Goal: Task Accomplishment & Management: Use online tool/utility

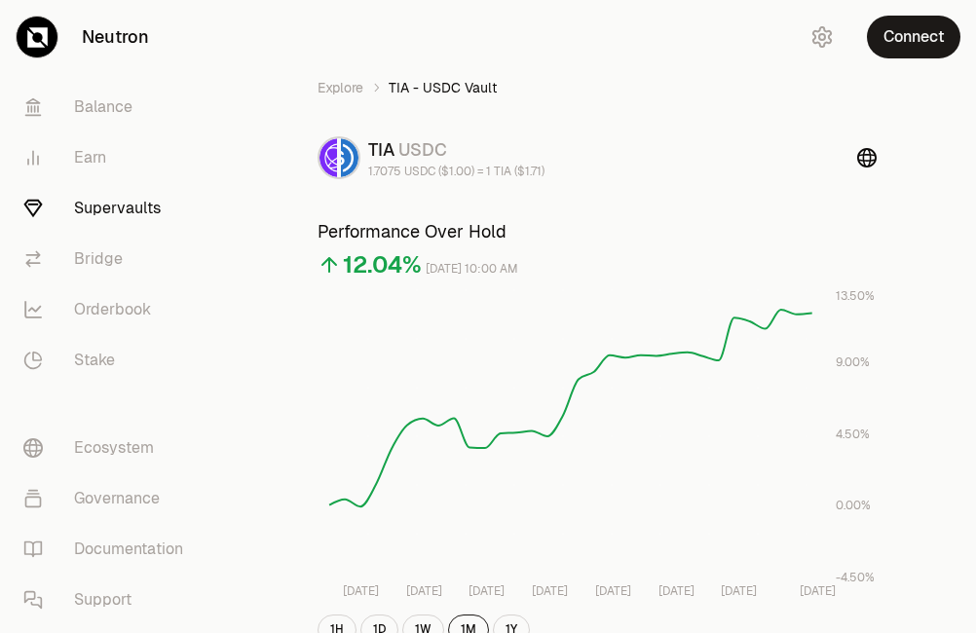
scroll to position [267, 0]
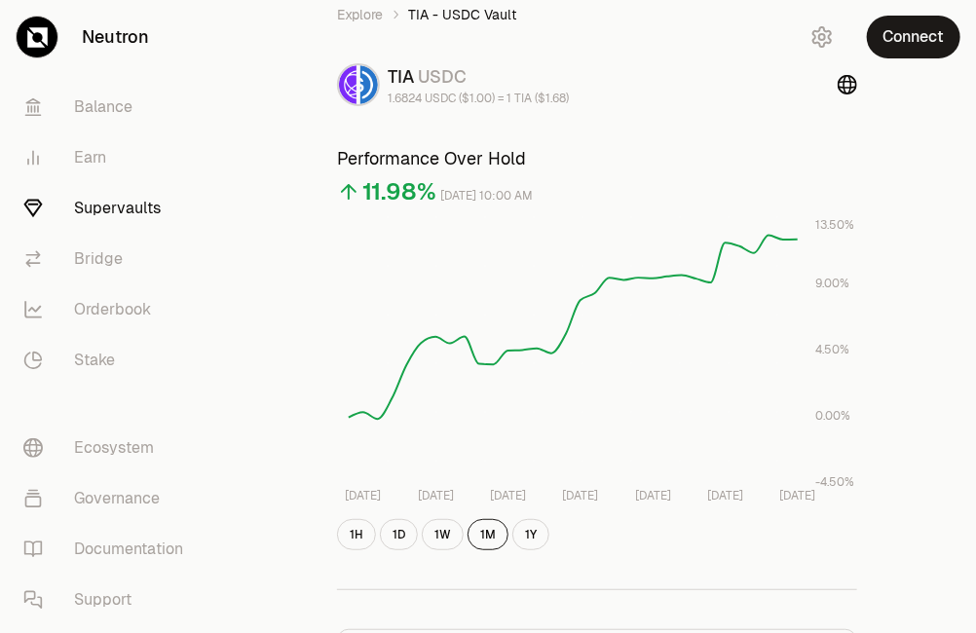
scroll to position [14, 0]
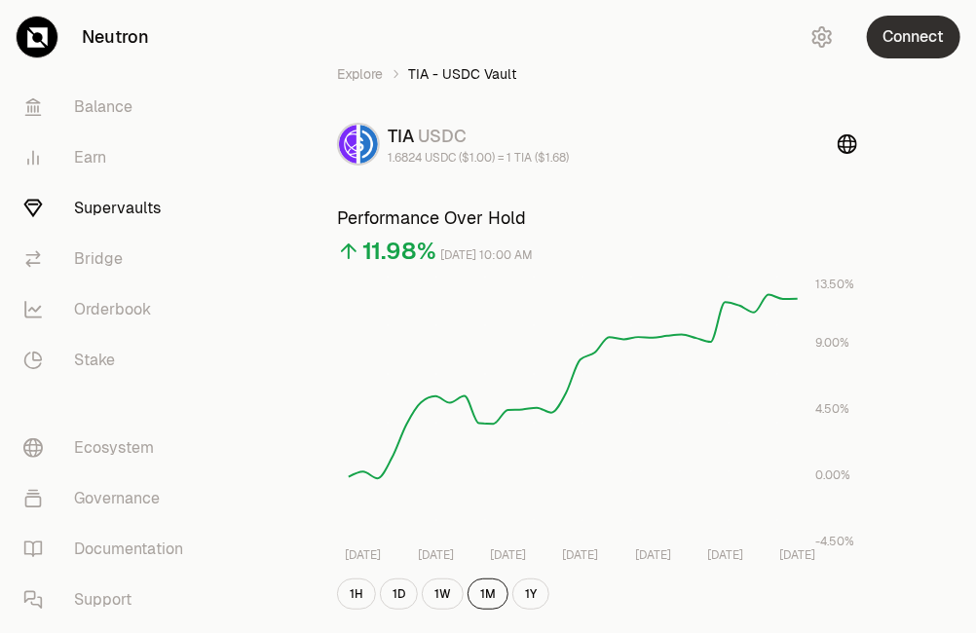
click at [908, 32] on button "Connect" at bounding box center [914, 37] width 94 height 43
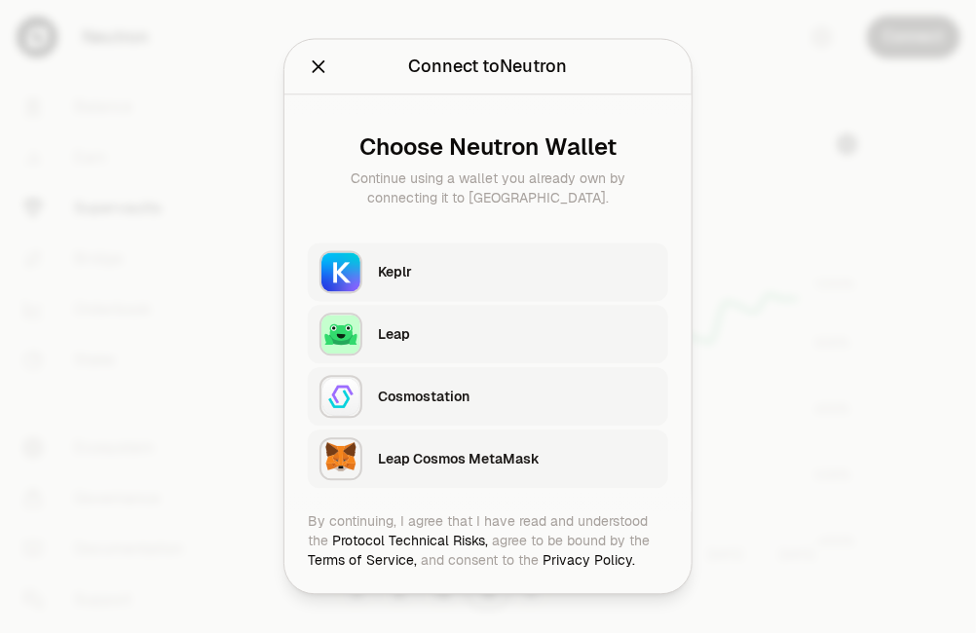
click at [467, 283] on div "Keplr" at bounding box center [517, 272] width 279 height 29
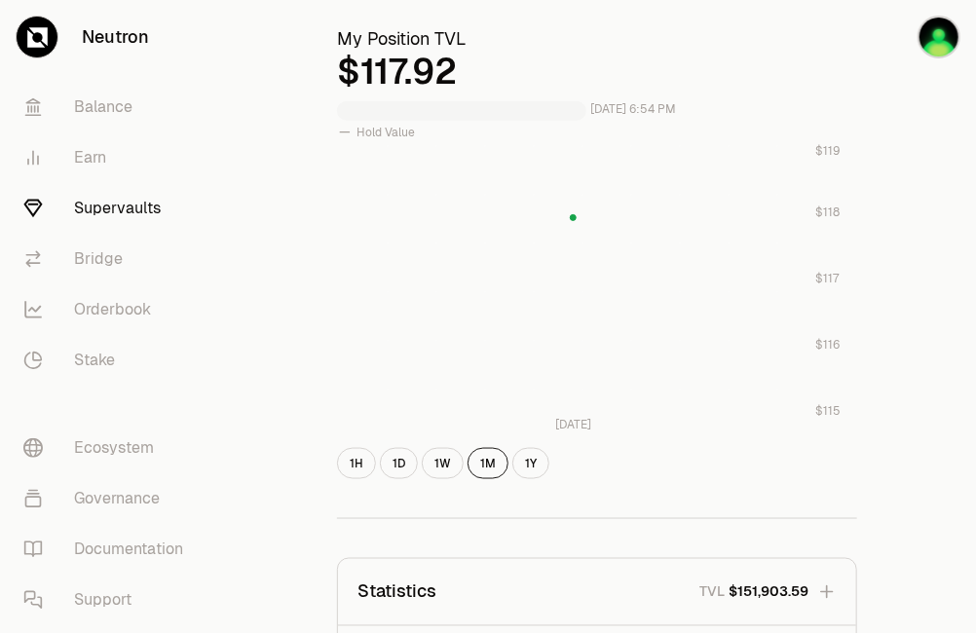
scroll to position [691, 0]
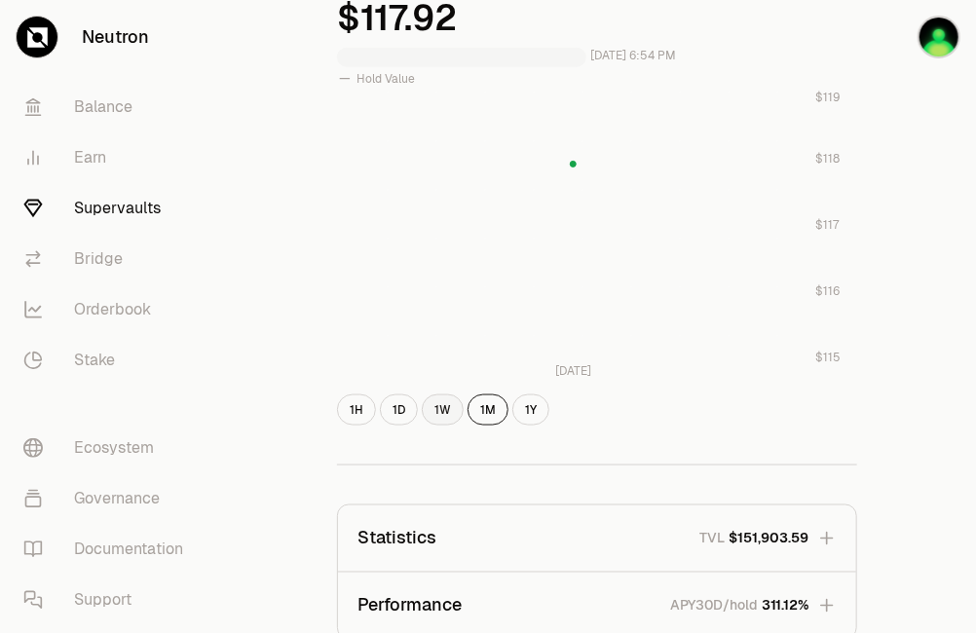
click at [434, 412] on button "1W" at bounding box center [443, 410] width 42 height 31
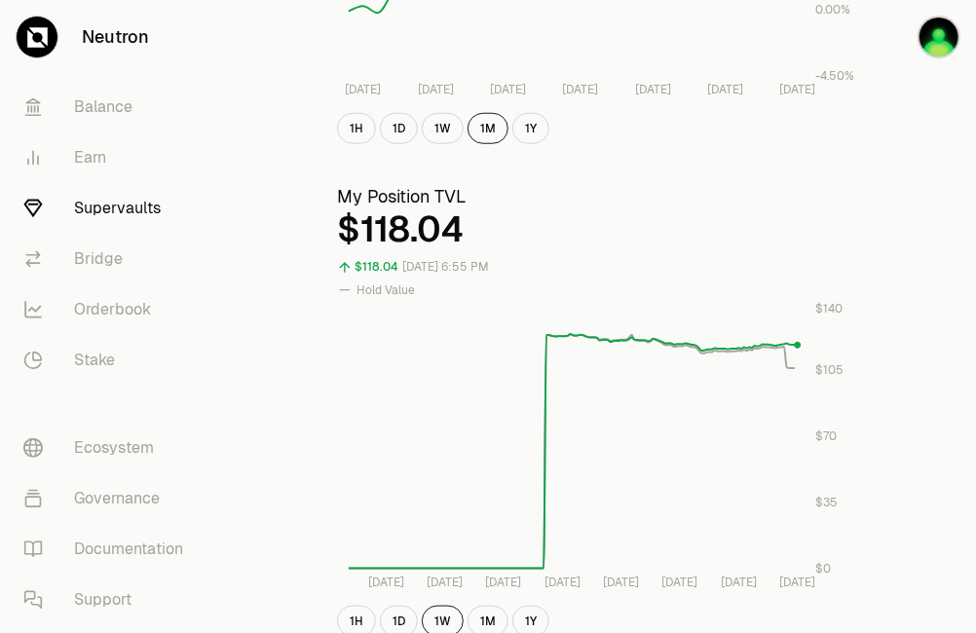
scroll to position [532, 0]
